Goal: Navigation & Orientation: Find specific page/section

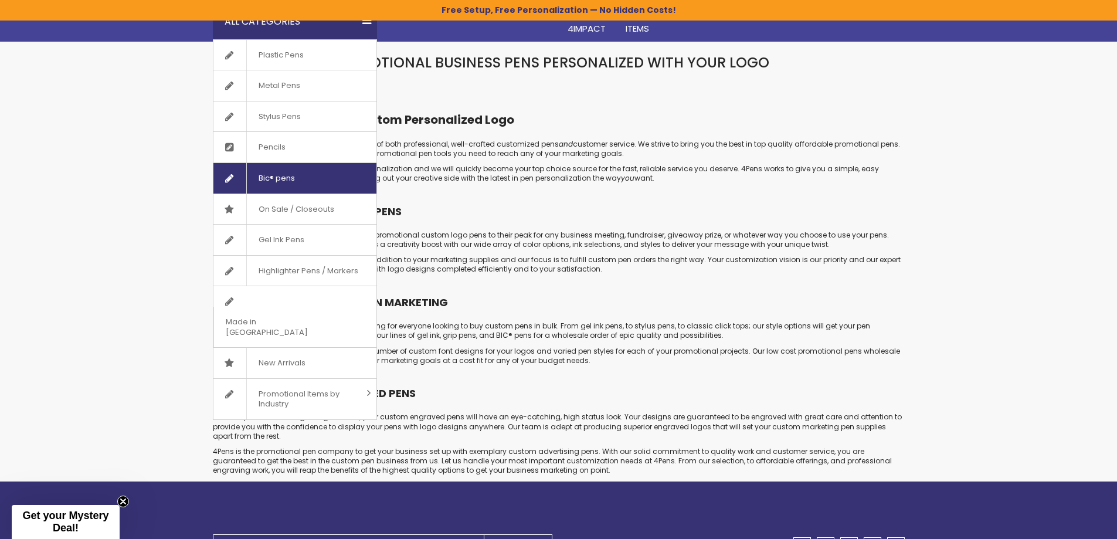
scroll to position [408, 0]
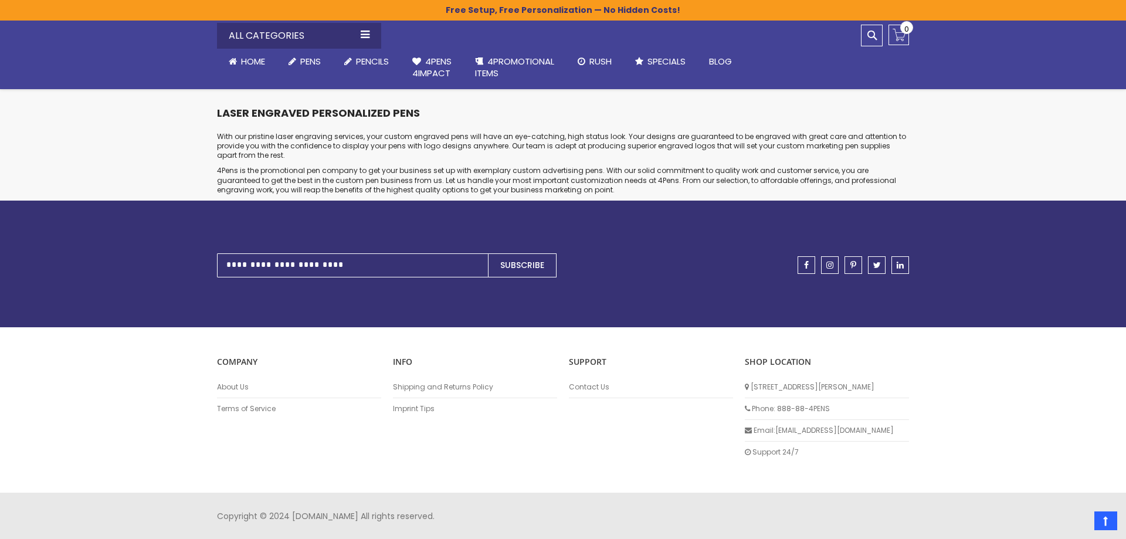
click at [860, 392] on div "Close dialog Sign up to get your Mystery Discount ! Name Email Send Me the Deal…" at bounding box center [563, 269] width 1126 height 539
drag, startPoint x: 884, startPoint y: 389, endPoint x: 747, endPoint y: 396, distance: 137.4
click at [747, 396] on li "[STREET_ADDRESS][PERSON_NAME]" at bounding box center [822, 387] width 164 height 22
copy li "[STREET_ADDRESS][PERSON_NAME]"
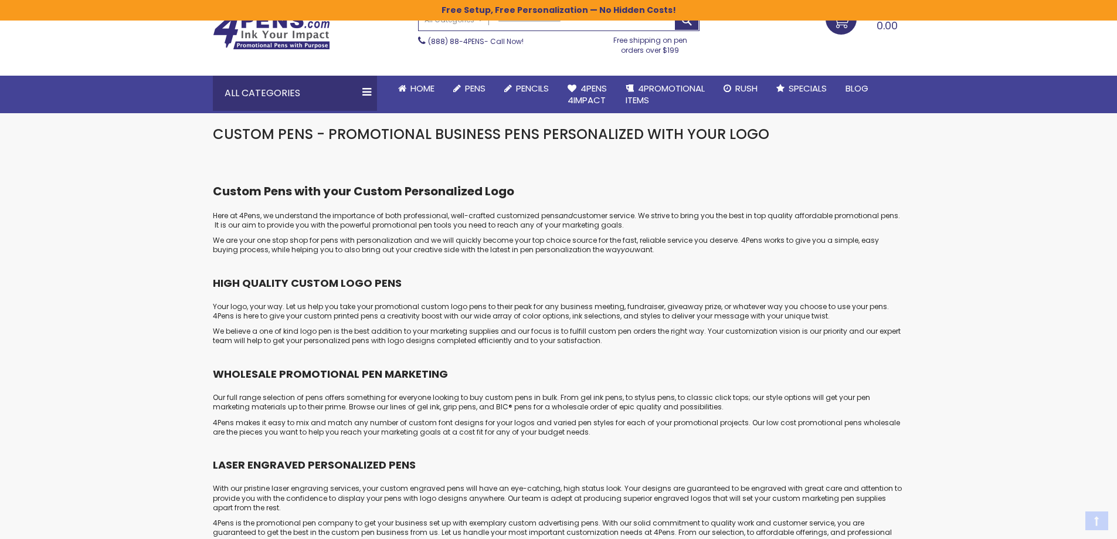
scroll to position [0, 0]
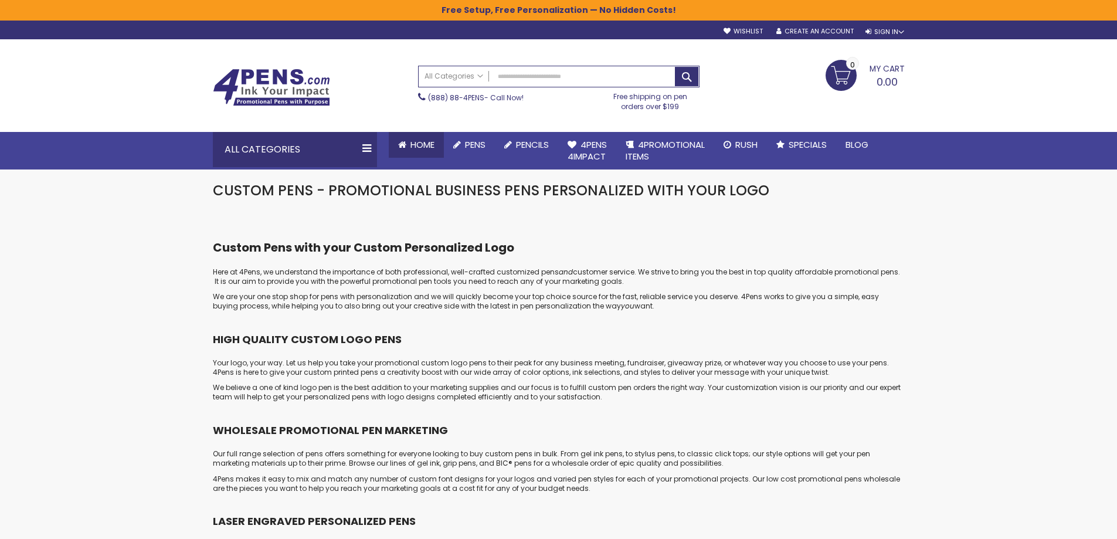
click at [425, 141] on span "Home" at bounding box center [422, 144] width 24 height 12
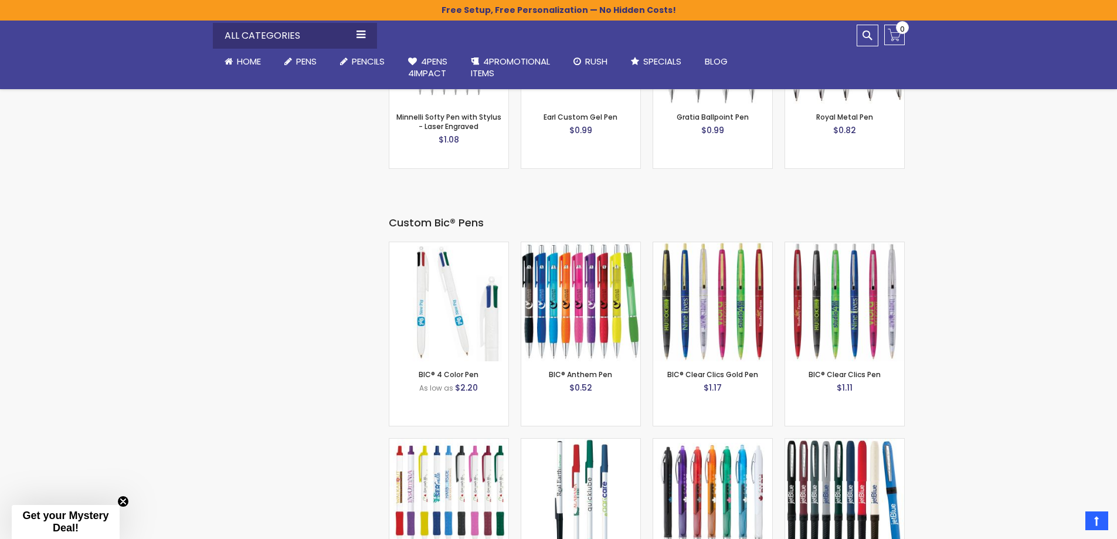
scroll to position [3870, 0]
